Goal: Find specific page/section: Find specific page/section

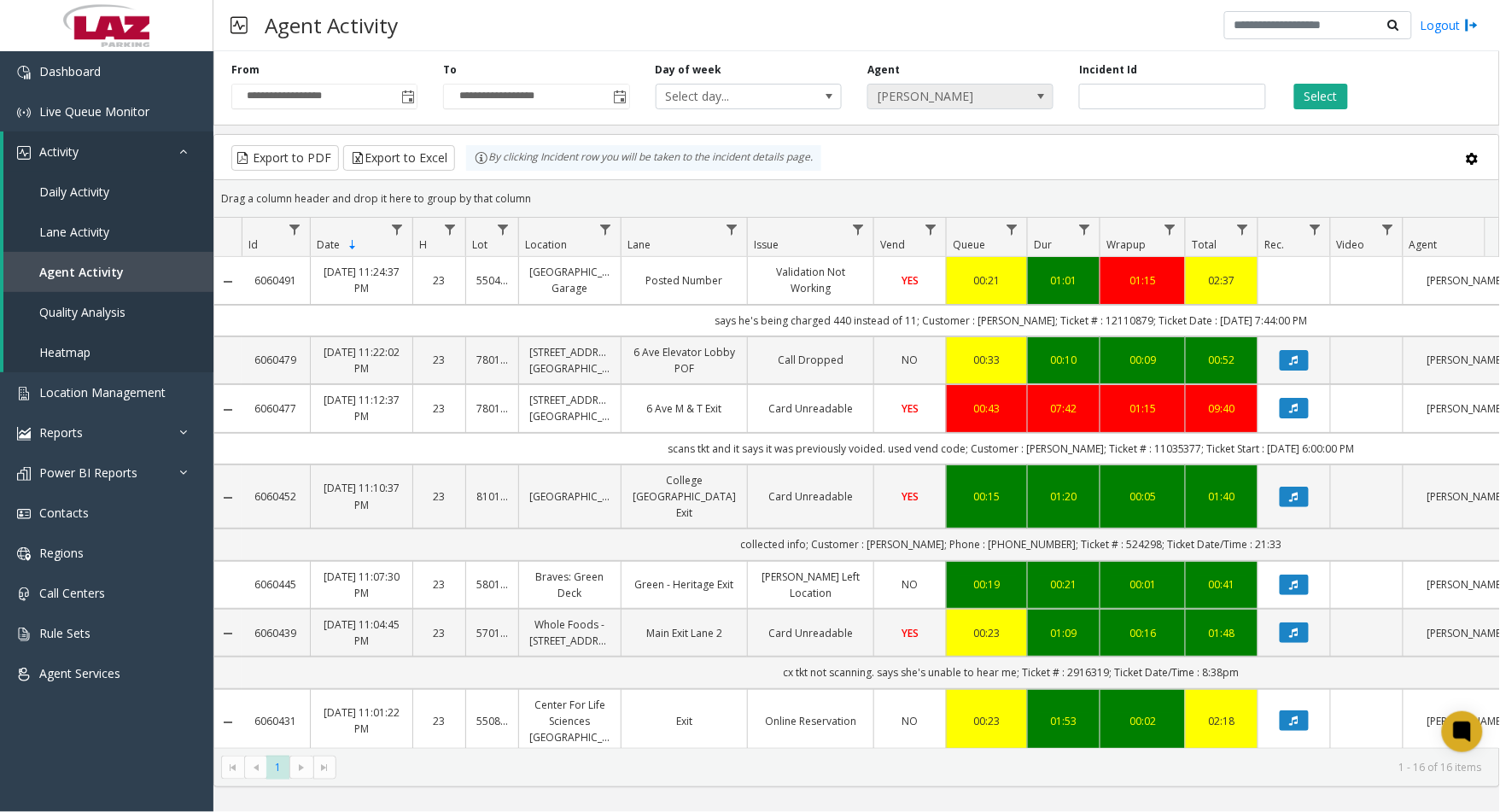
click at [948, 111] on div "**********" at bounding box center [857, 85] width 1287 height 81
click at [945, 103] on span "[PERSON_NAME]" at bounding box center [942, 96] width 148 height 24
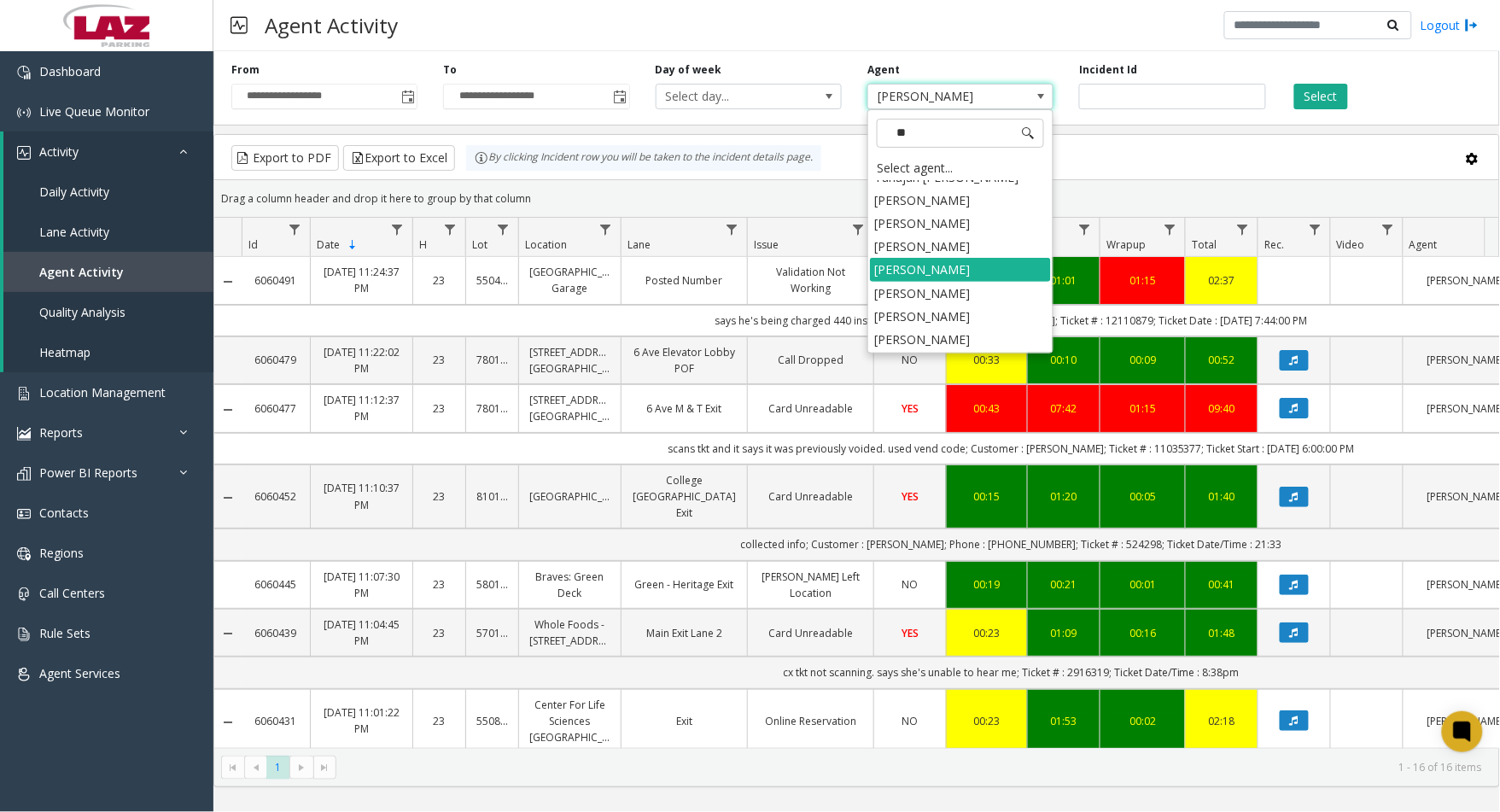
scroll to position [532, 0]
type input "***"
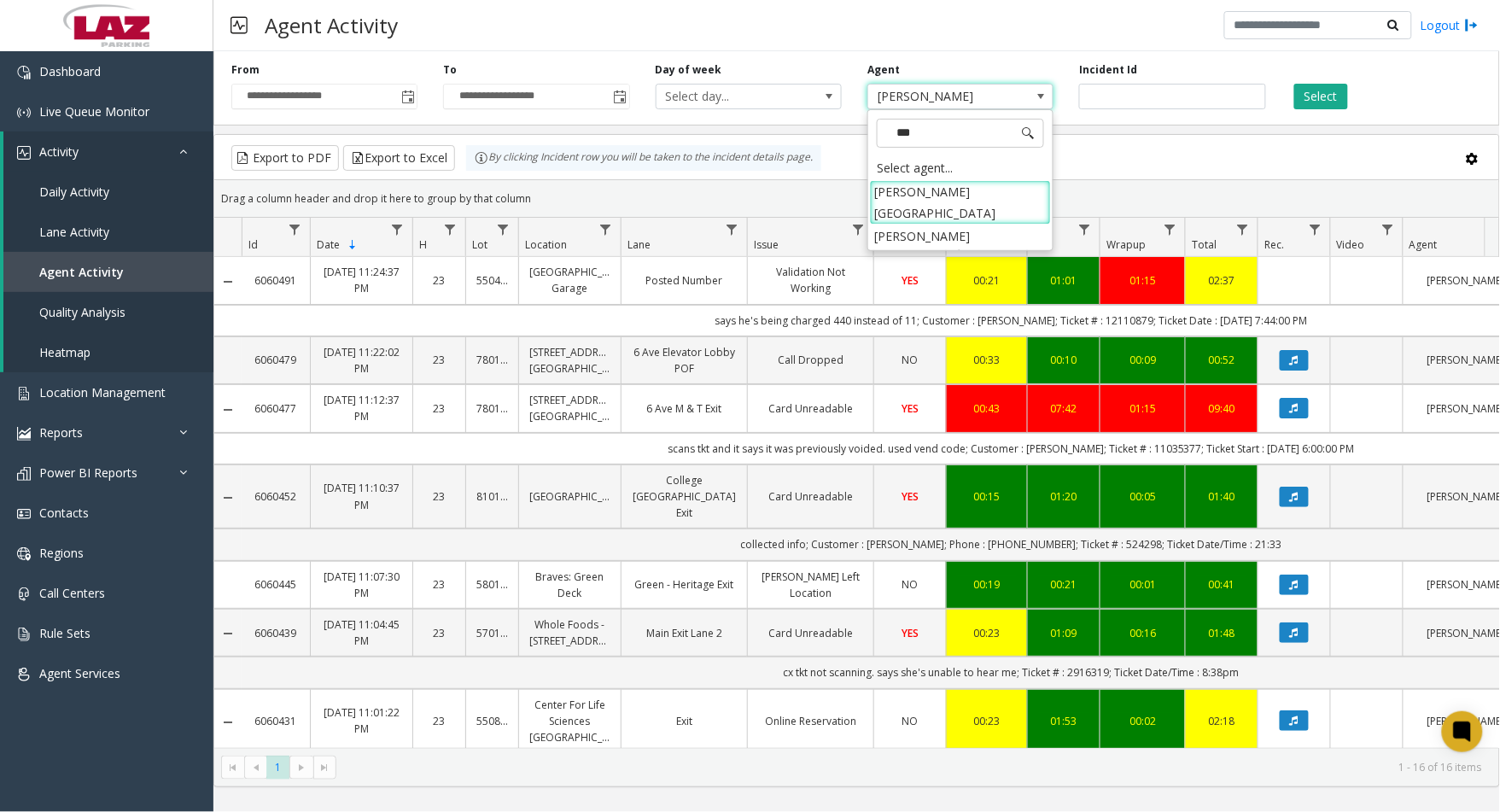
scroll to position [0, 0]
click at [928, 225] on li "[PERSON_NAME]" at bounding box center [960, 236] width 181 height 23
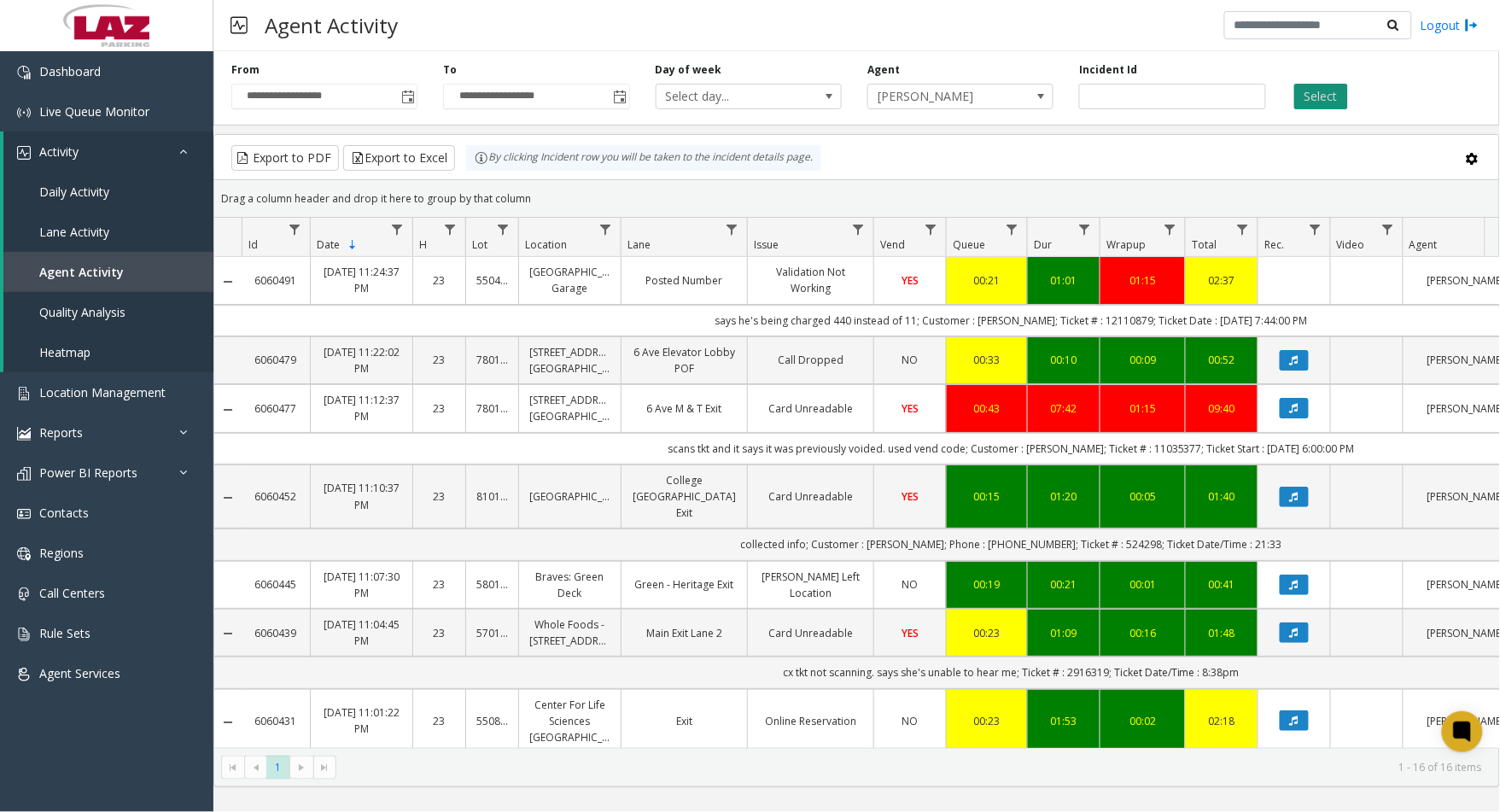
click at [1324, 100] on button "Select" at bounding box center [1321, 96] width 54 height 26
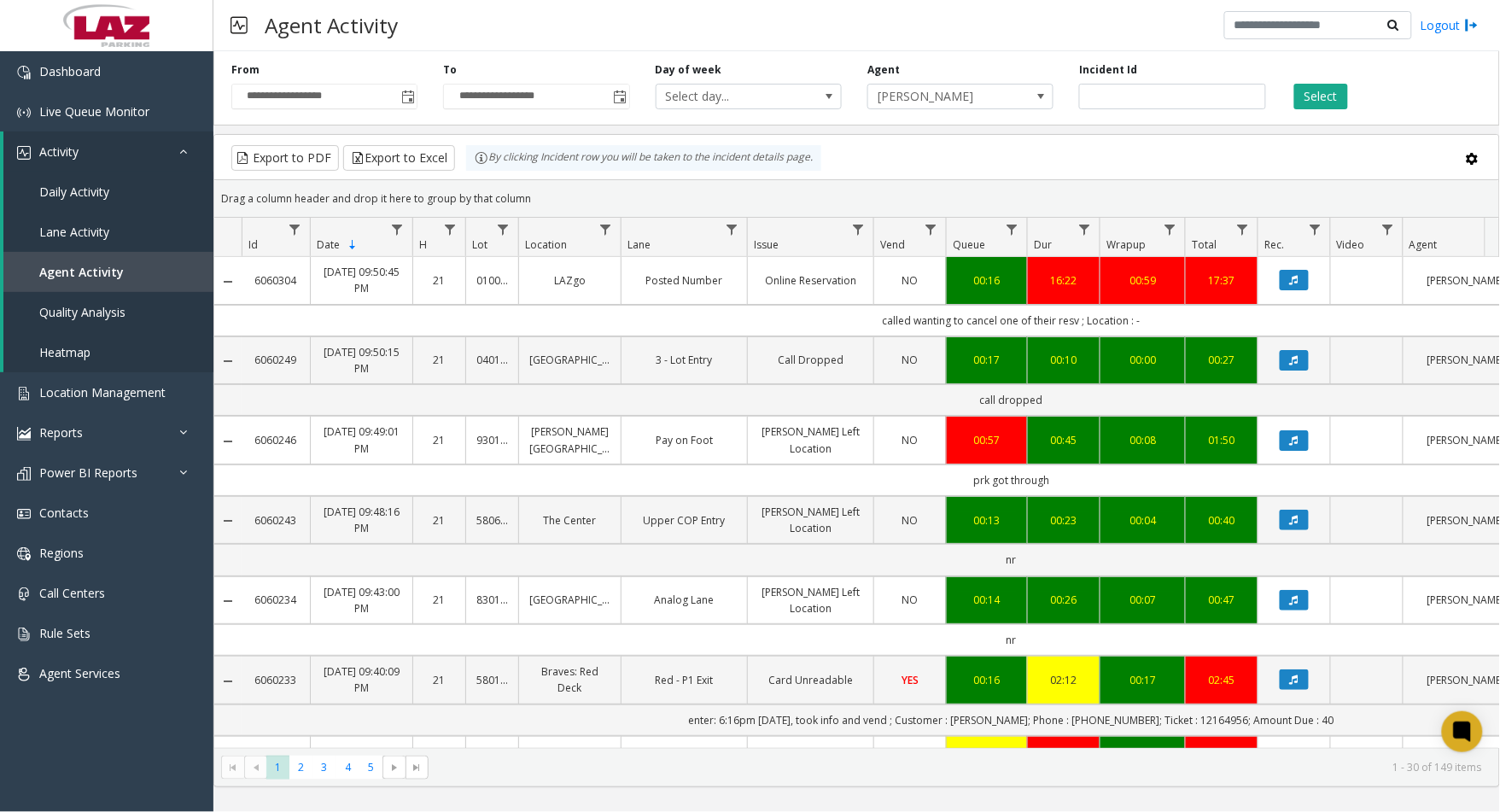
click at [301, 317] on td "called wanting to cancel one of their resv ; Location : -" at bounding box center [1012, 320] width 1540 height 32
click at [968, 105] on span "[PERSON_NAME]" at bounding box center [942, 96] width 148 height 24
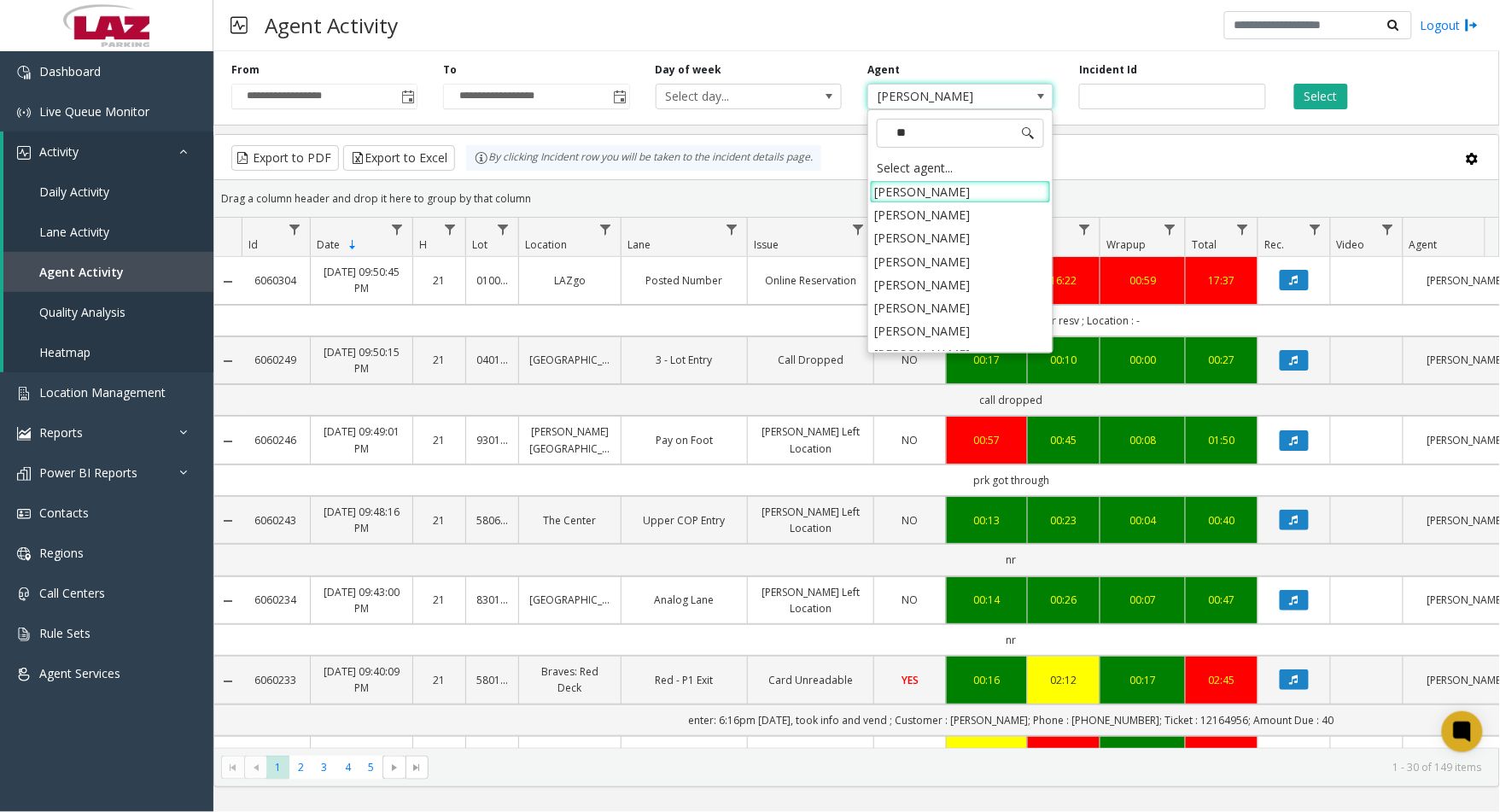
type input "***"
drag, startPoint x: 929, startPoint y: 257, endPoint x: 988, endPoint y: 239, distance: 61.7
click at [929, 257] on li "[PERSON_NAME]" at bounding box center [960, 262] width 181 height 23
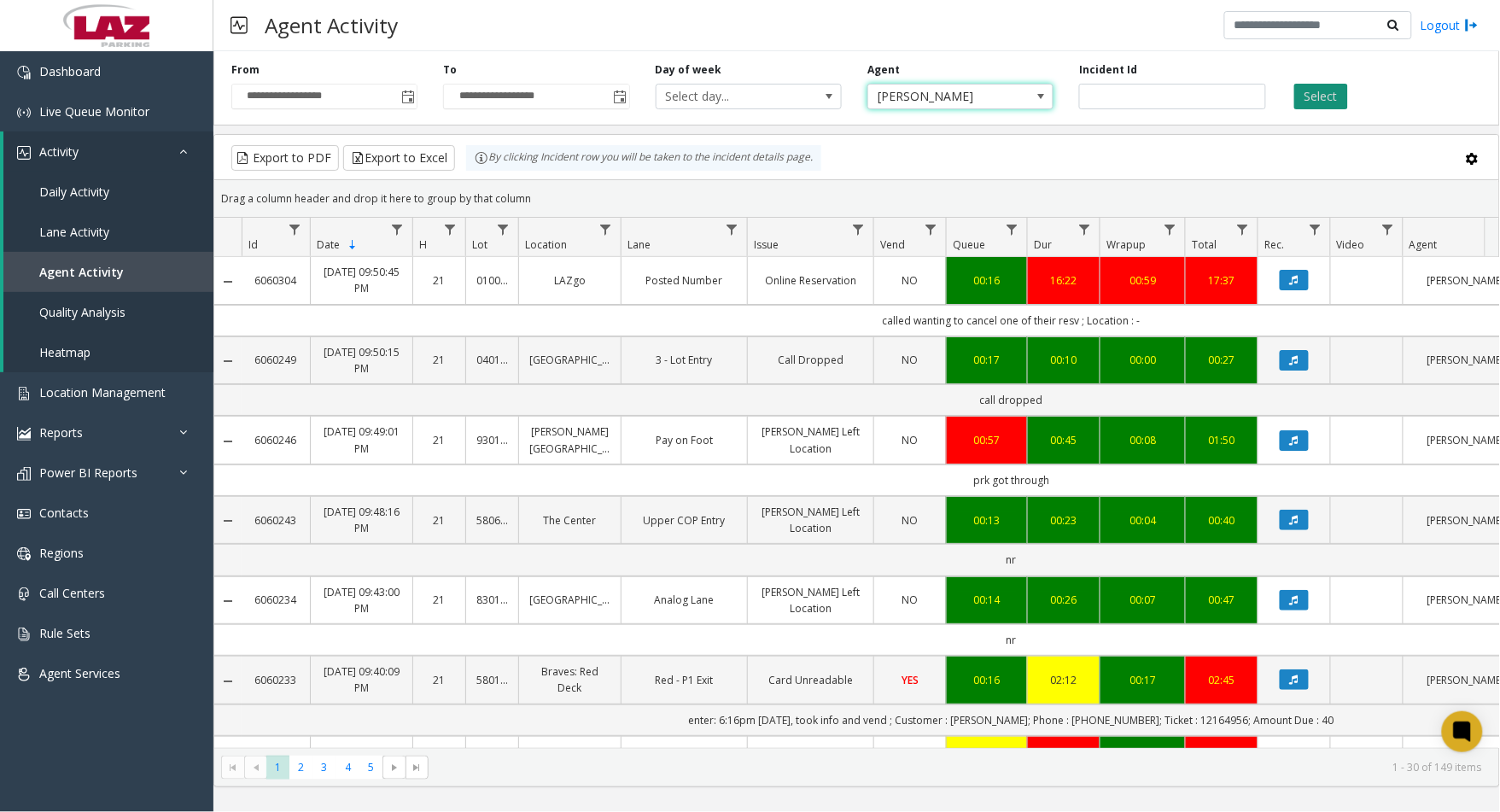
click at [1322, 103] on button "Select" at bounding box center [1321, 96] width 54 height 26
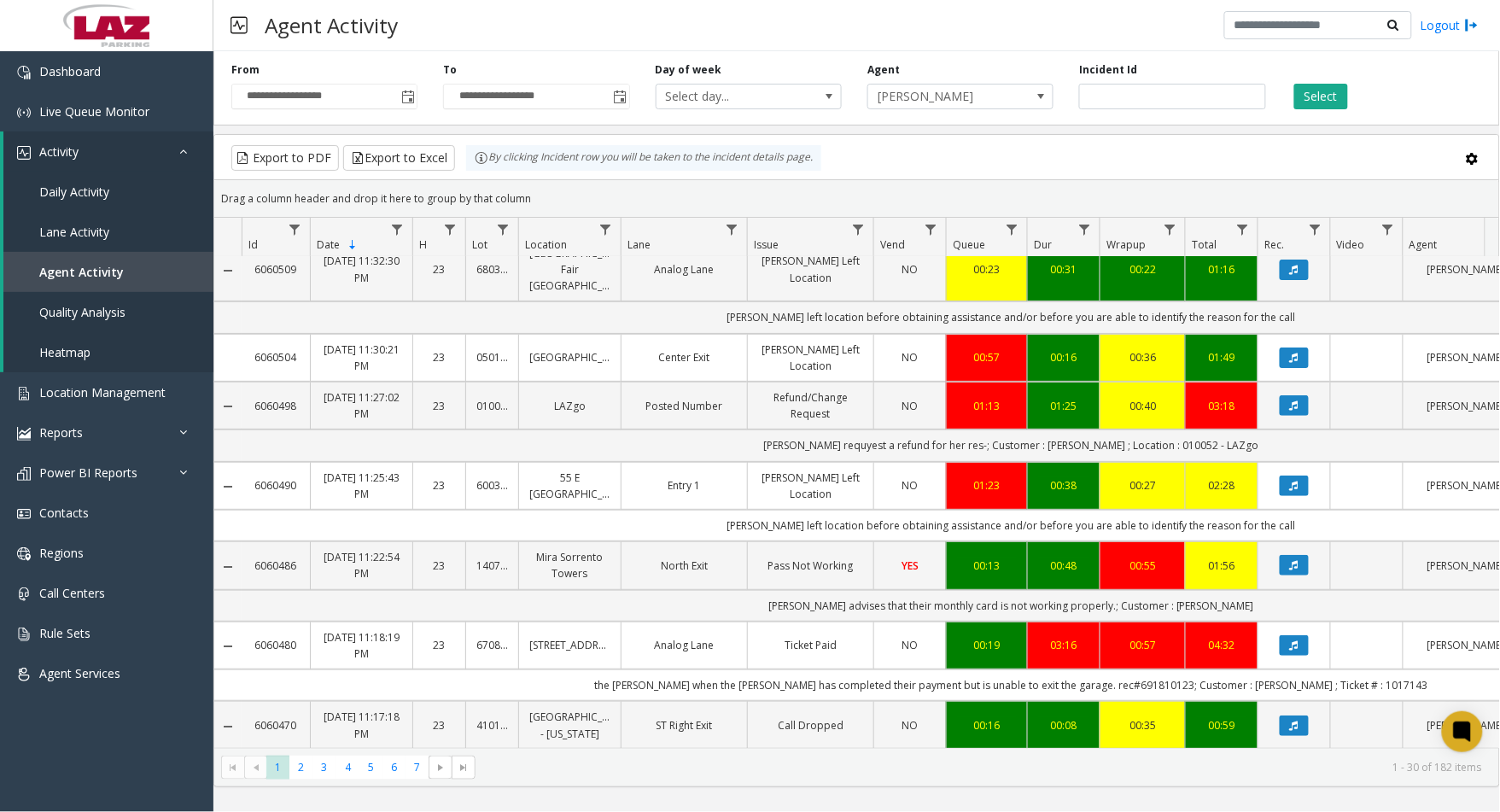
scroll to position [189, 0]
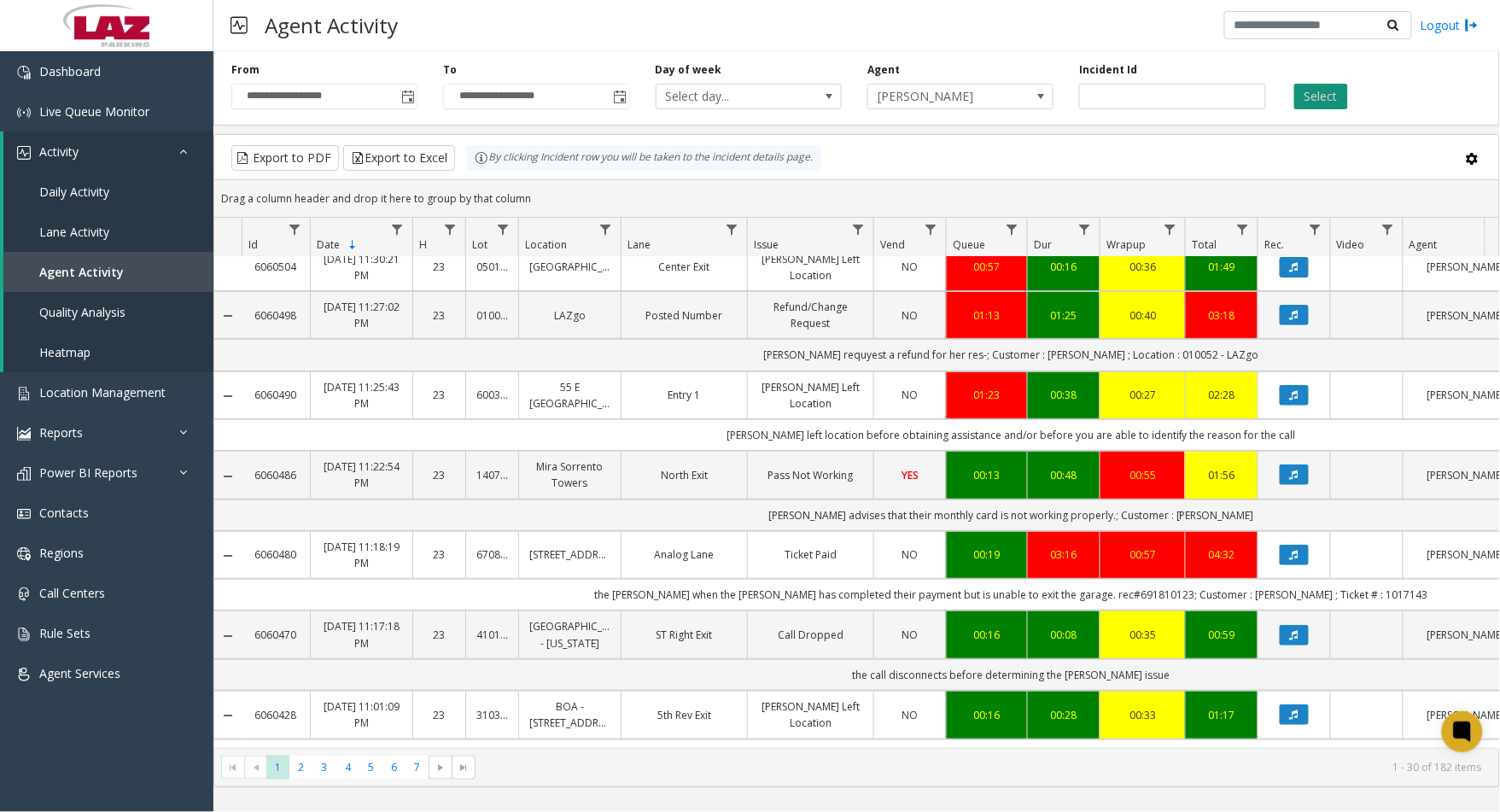
click at [1310, 92] on button "Select" at bounding box center [1321, 96] width 54 height 26
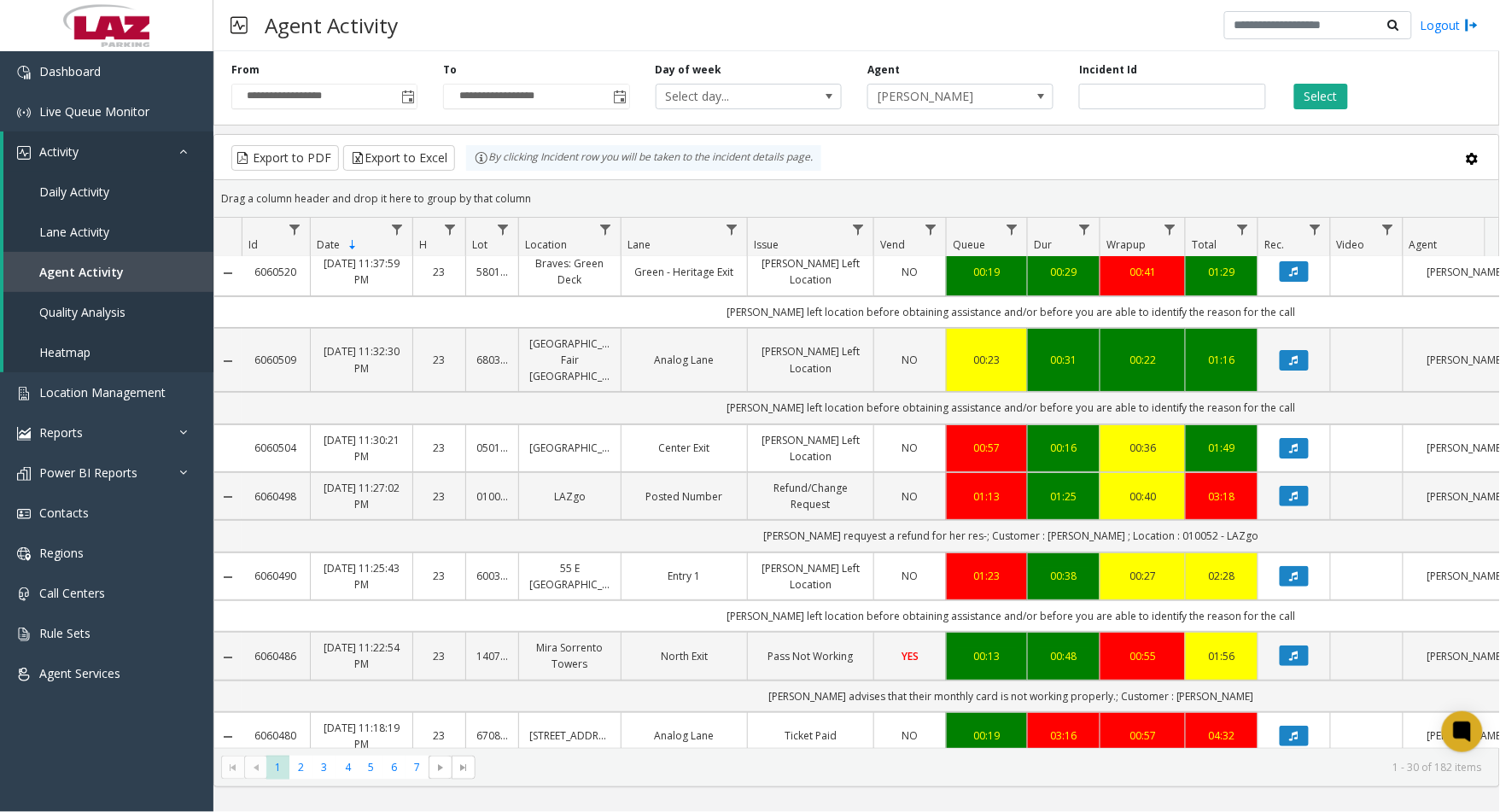
scroll to position [0, 0]
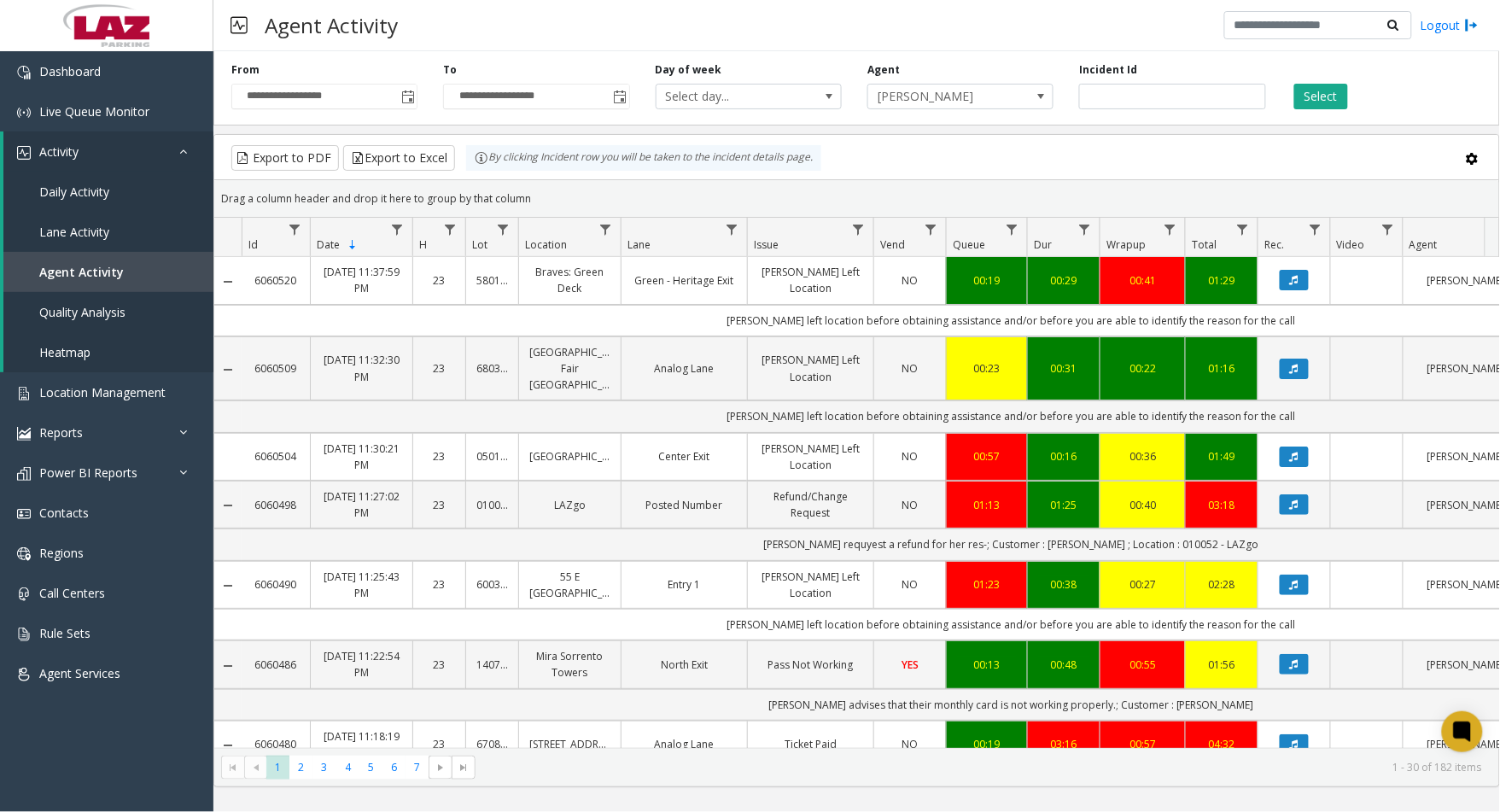
click at [976, 80] on div "Agent [PERSON_NAME]" at bounding box center [960, 85] width 212 height 47
click at [976, 99] on span "[PERSON_NAME]" at bounding box center [942, 96] width 148 height 24
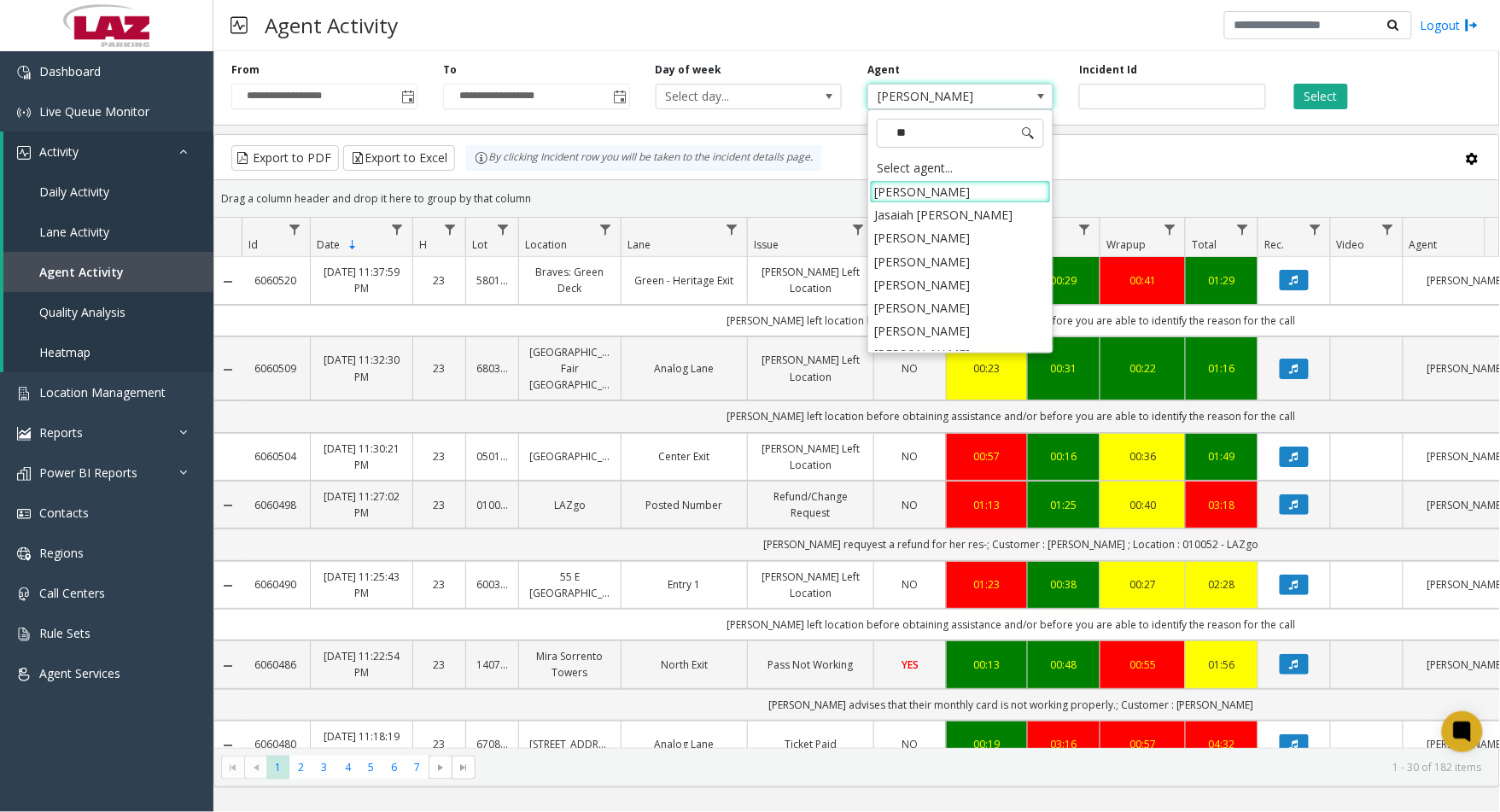
type input "***"
click at [944, 279] on li "[PERSON_NAME]" at bounding box center [960, 285] width 181 height 23
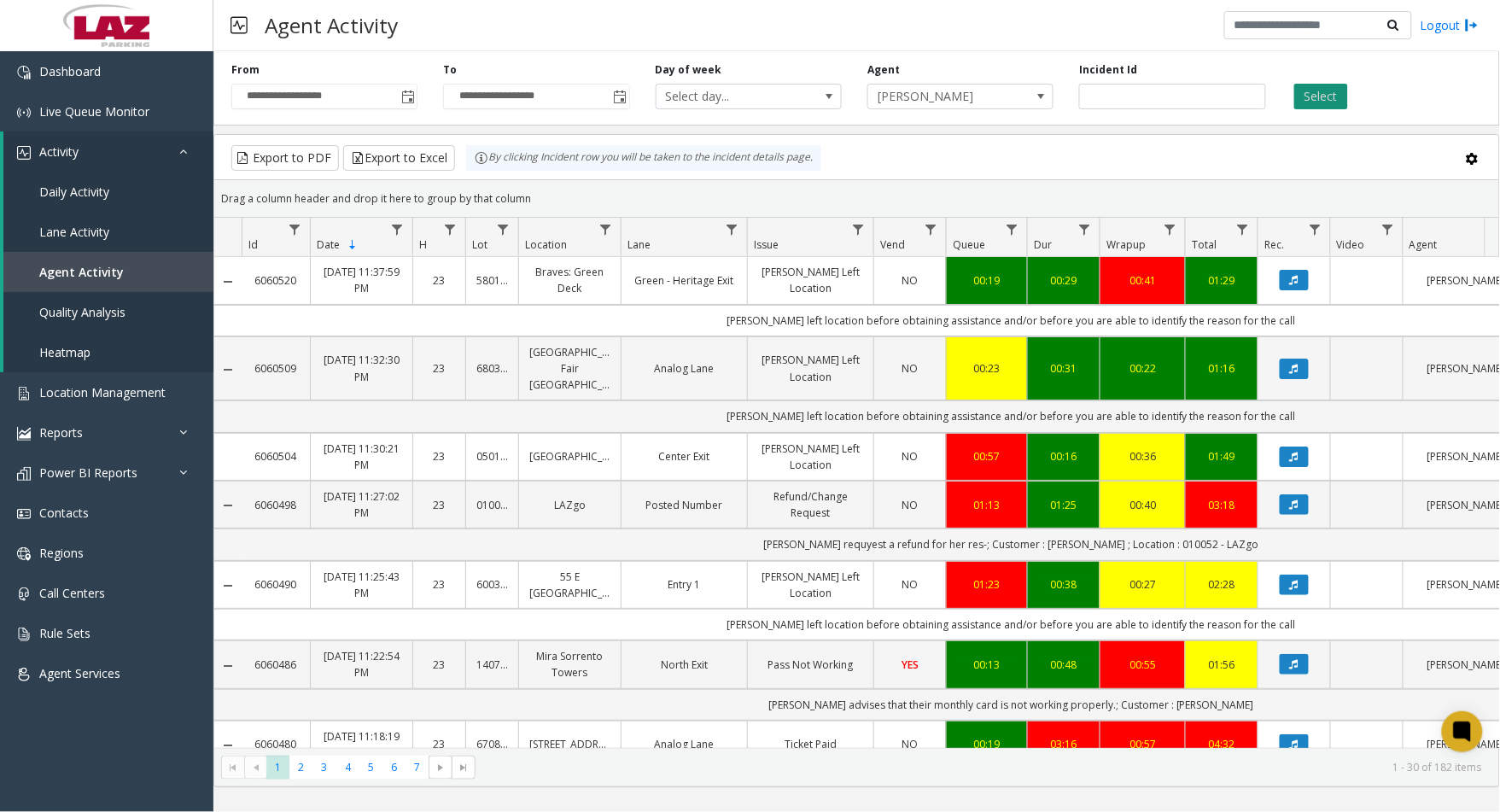
click at [1315, 92] on button "Select" at bounding box center [1321, 96] width 54 height 26
